Goal: Navigation & Orientation: Find specific page/section

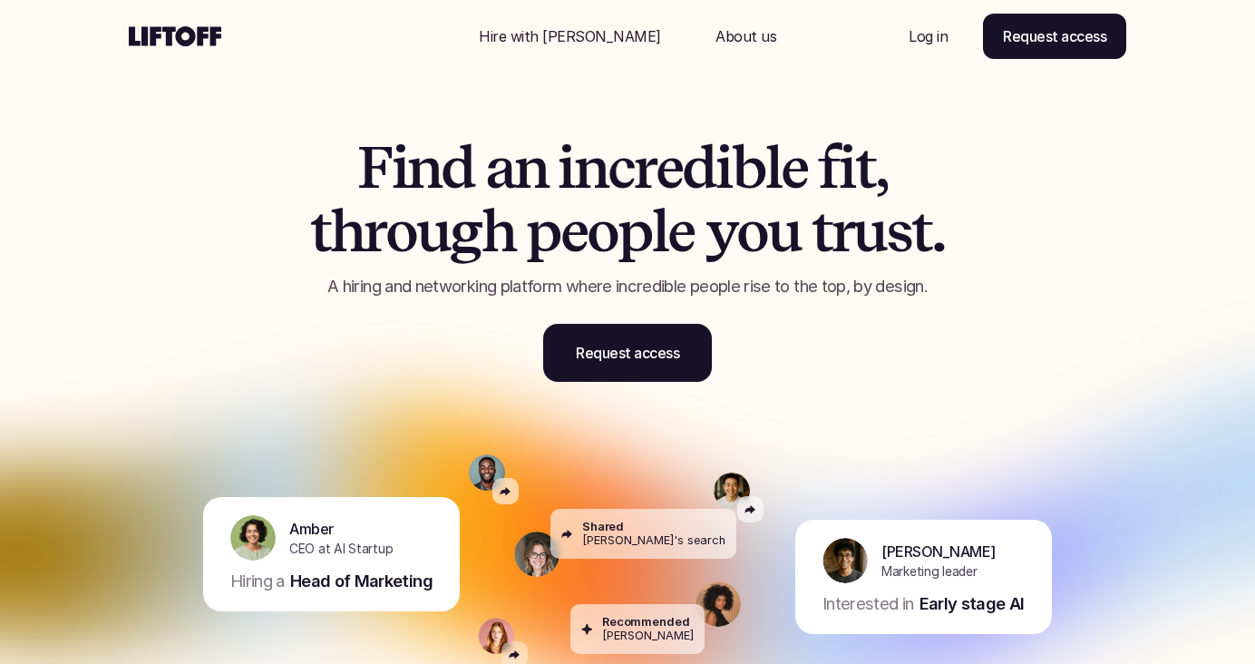
click at [932, 29] on p "Log in" at bounding box center [928, 36] width 39 height 22
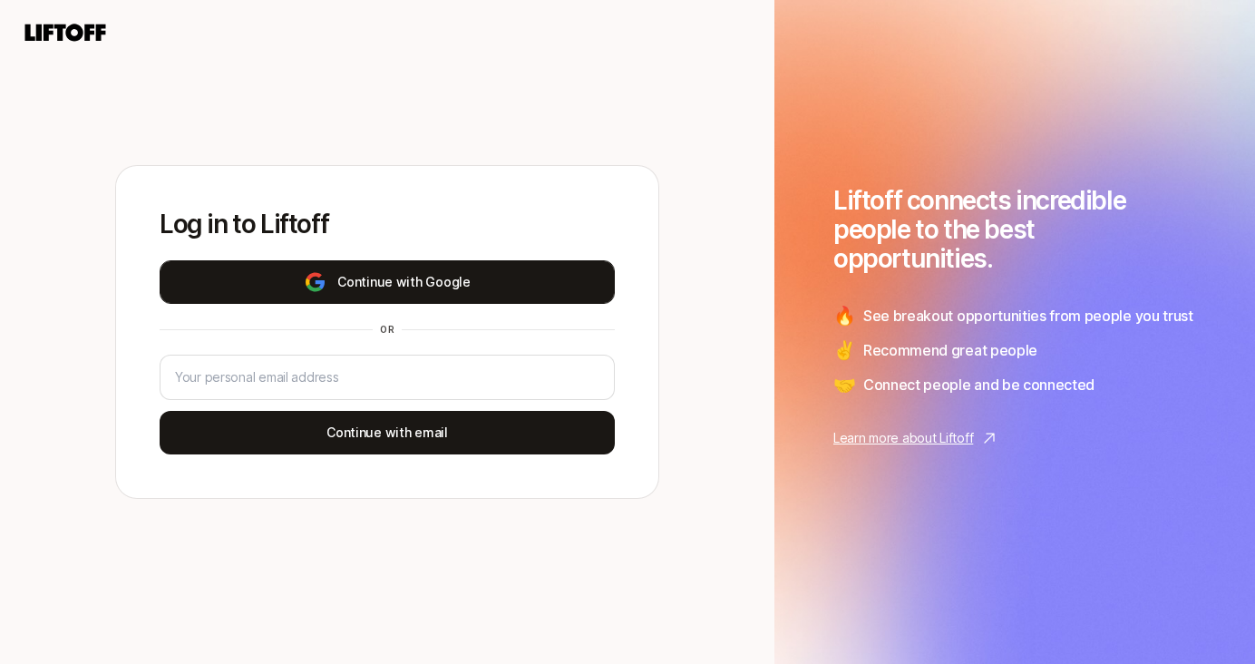
click at [422, 298] on button "Continue with Google" at bounding box center [387, 282] width 455 height 44
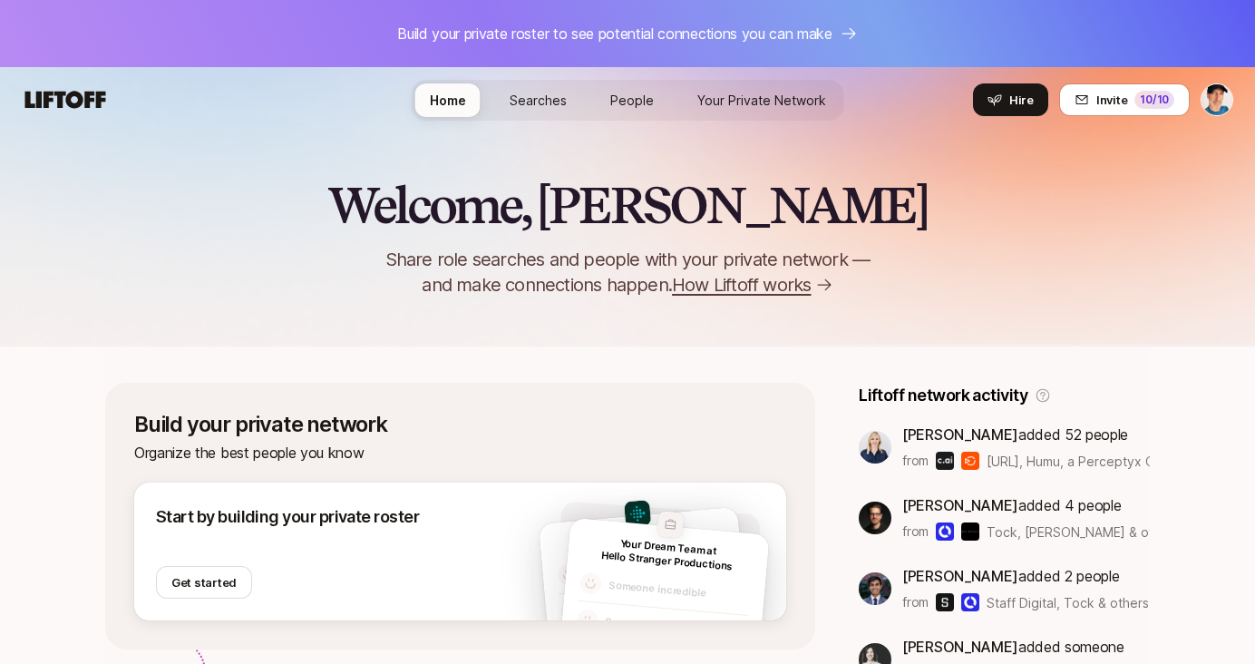
click at [556, 89] on link "Searches" at bounding box center [538, 100] width 86 height 34
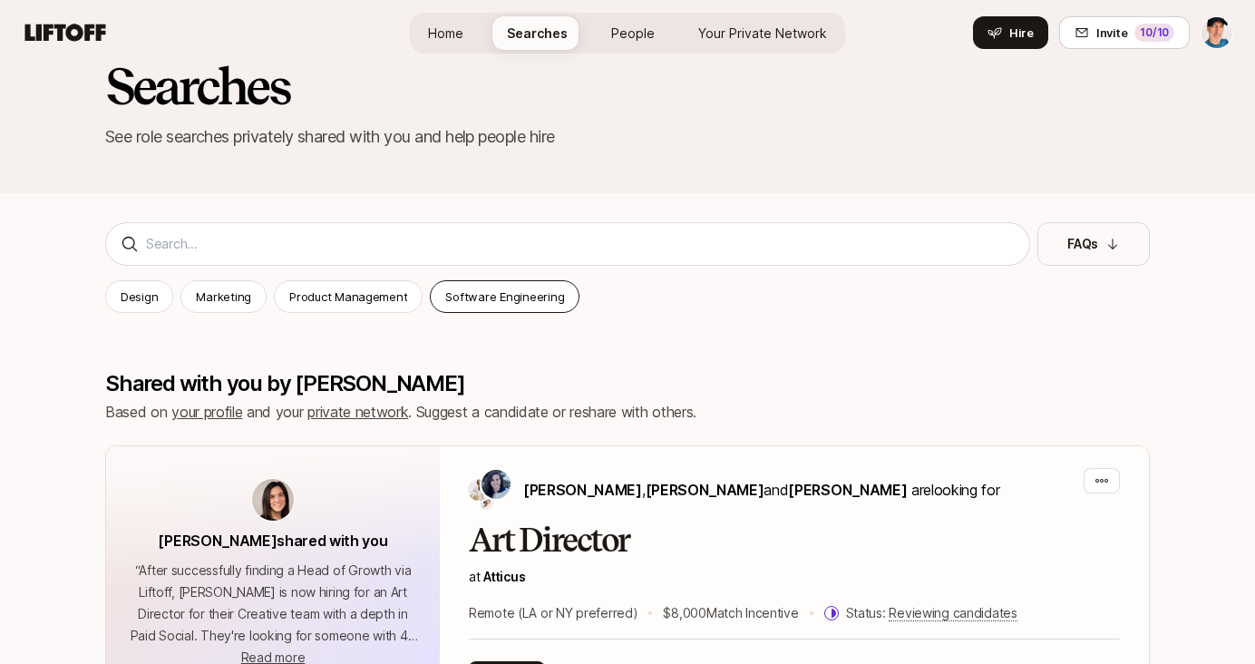
scroll to position [119, 0]
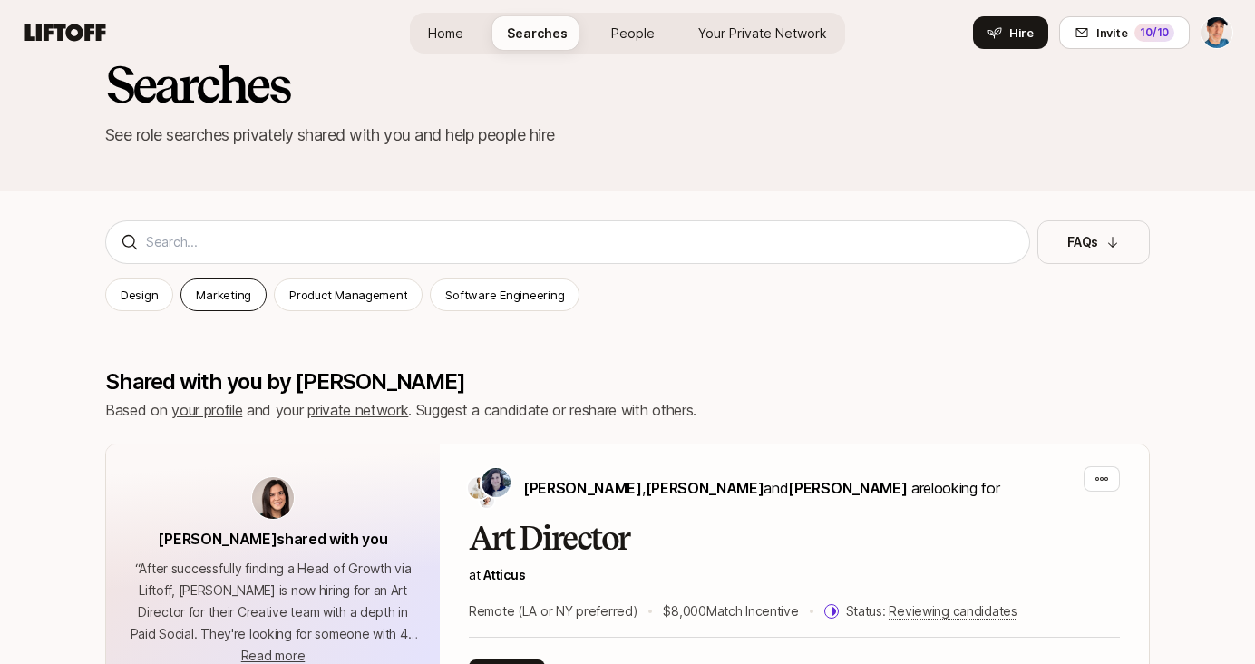
click at [226, 288] on p "Marketing" at bounding box center [223, 295] width 55 height 18
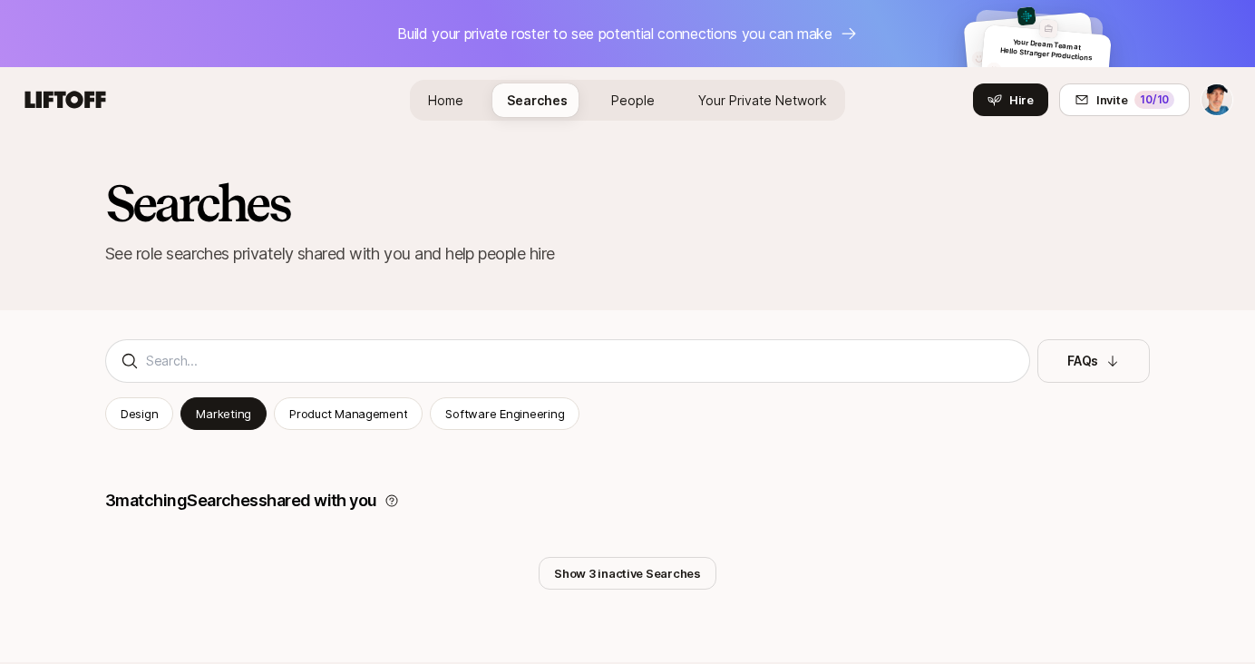
click at [450, 91] on span "Home" at bounding box center [445, 100] width 35 height 19
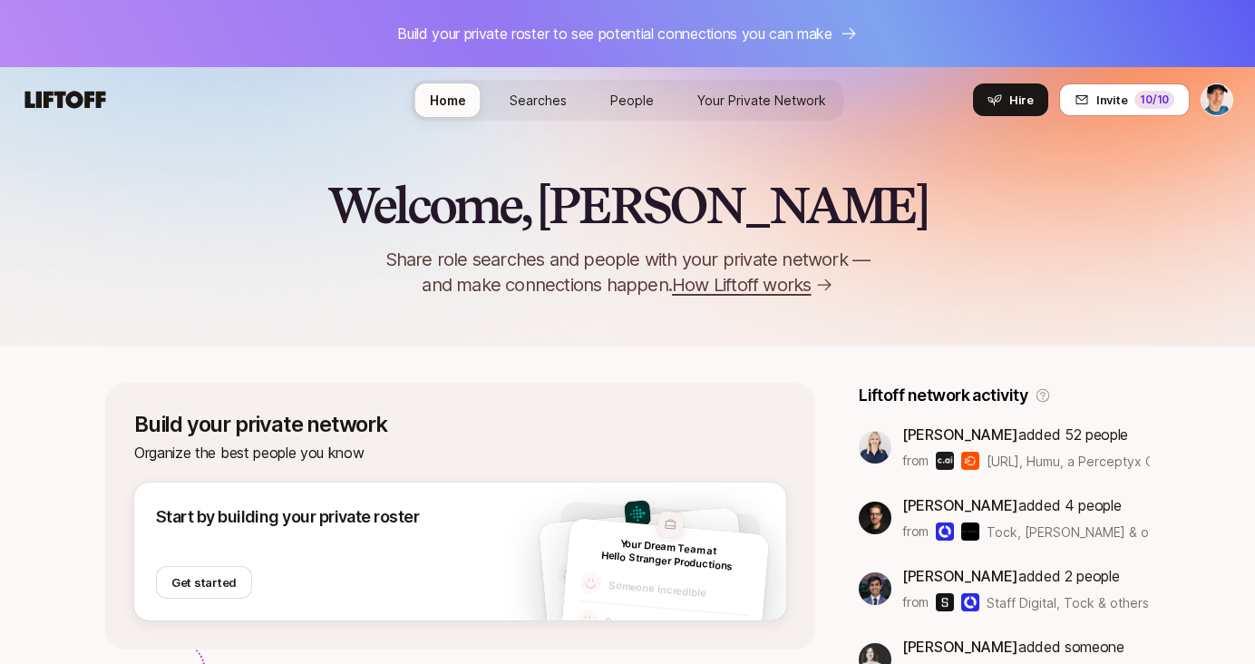
click at [450, 91] on span "Home" at bounding box center [448, 100] width 36 height 19
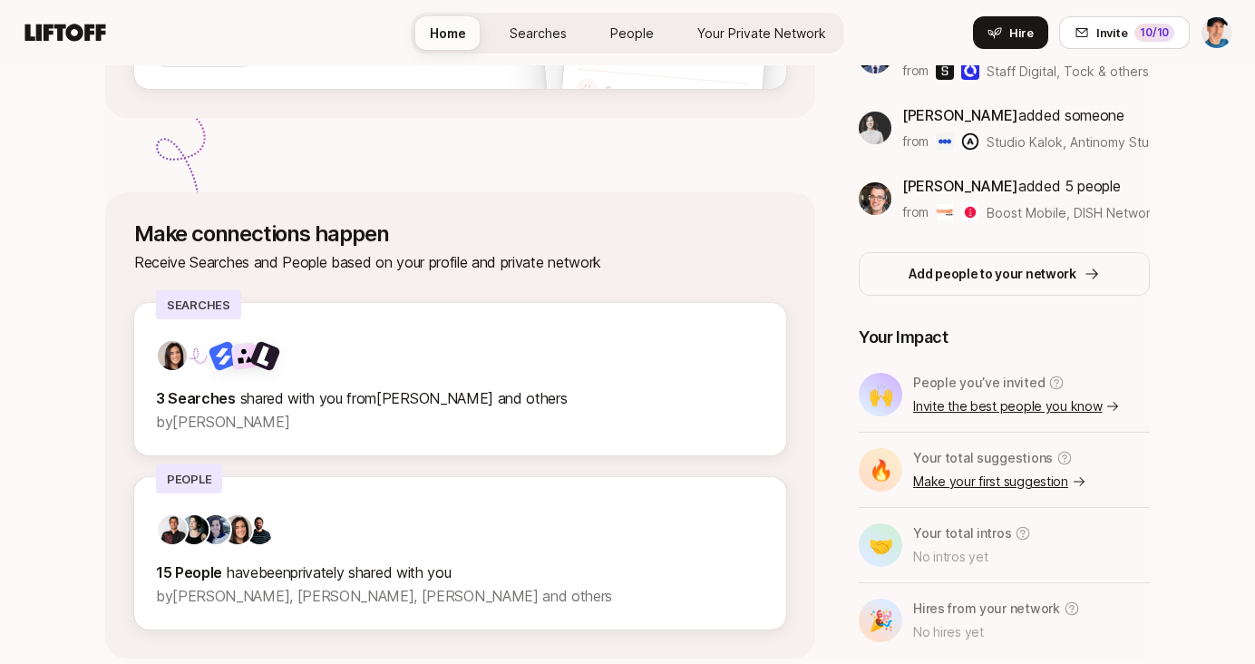
scroll to position [599, 0]
